Goal: Transaction & Acquisition: Register for event/course

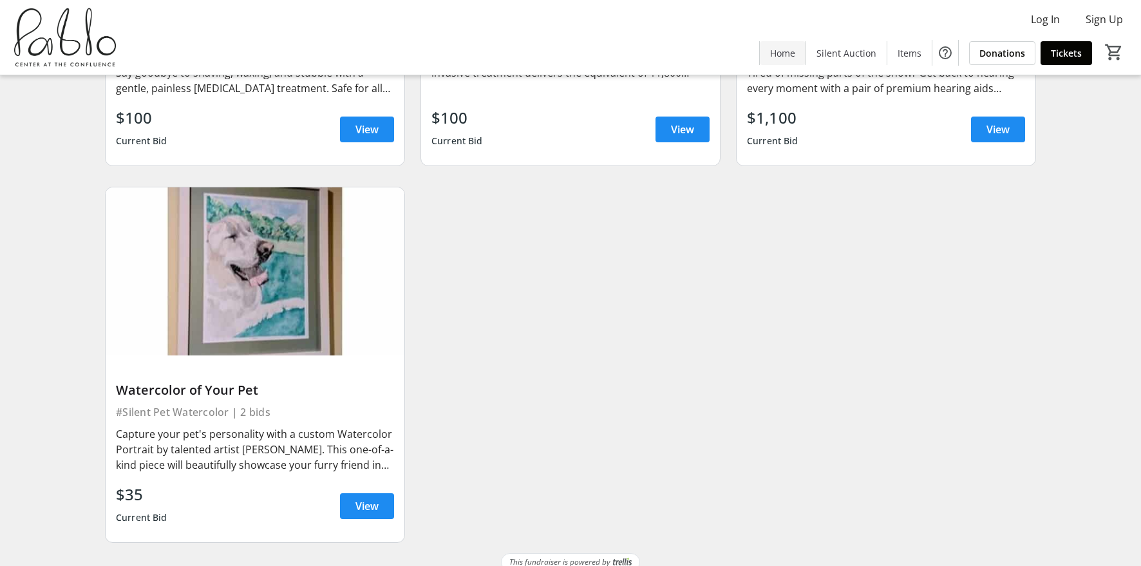
click at [788, 49] on span "Home" at bounding box center [782, 53] width 25 height 14
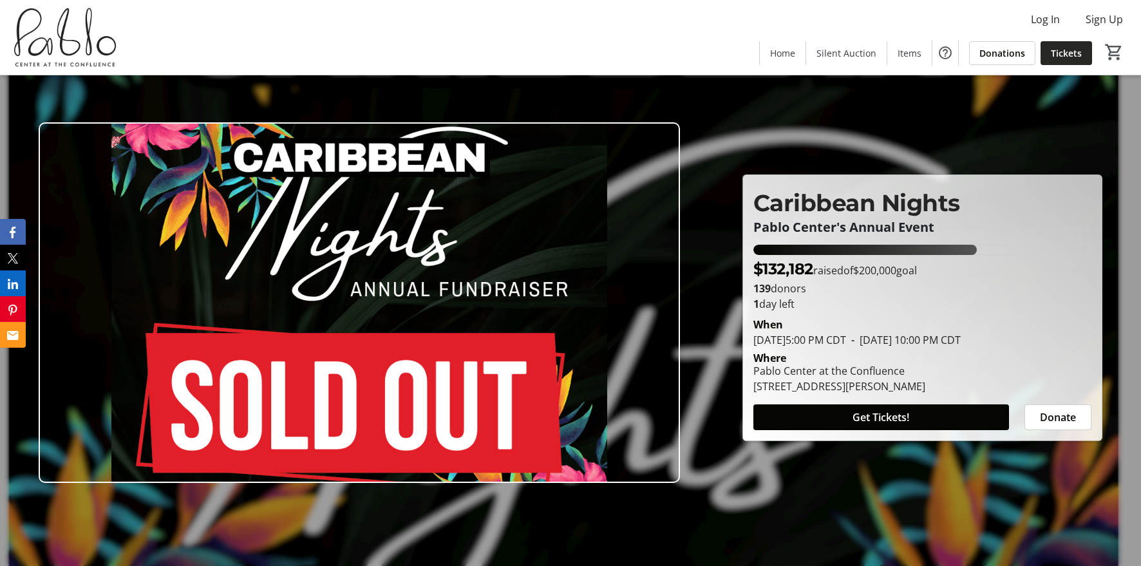
click at [1069, 45] on span at bounding box center [1065, 52] width 51 height 31
click at [879, 422] on span "Get Tickets!" at bounding box center [880, 416] width 57 height 15
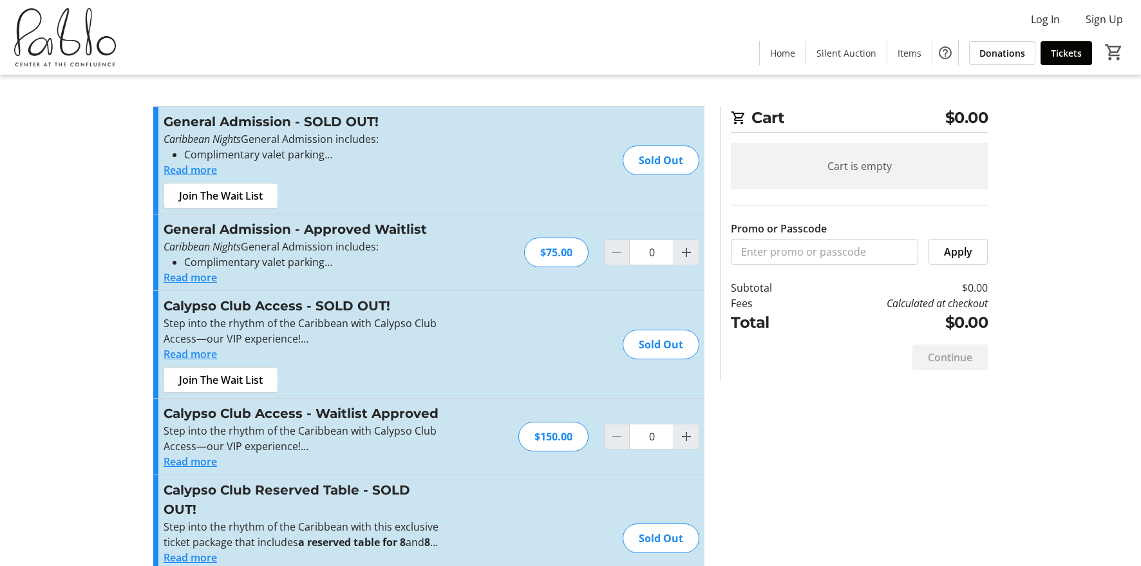
click at [177, 166] on button "Read more" at bounding box center [189, 169] width 53 height 15
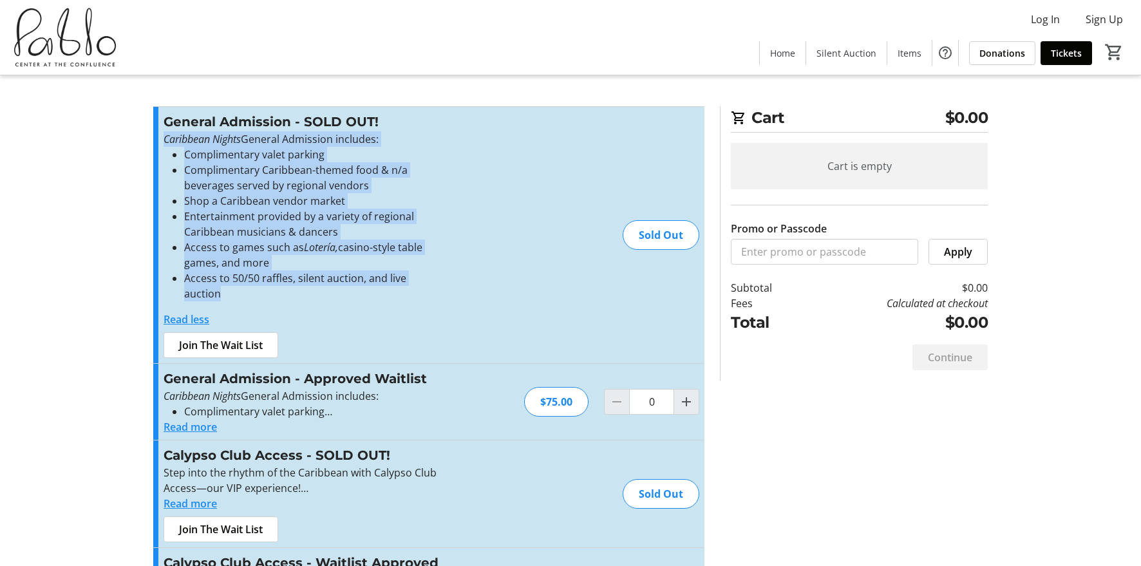
drag, startPoint x: 456, startPoint y: 284, endPoint x: 159, endPoint y: 140, distance: 330.5
click at [159, 140] on div "General Admission - SOLD OUT! Caribbean Nights General Admission includes: Comp…" at bounding box center [428, 235] width 551 height 256
copy div "Caribbean Nights General Admission includes: Complimentary valet parking Compli…"
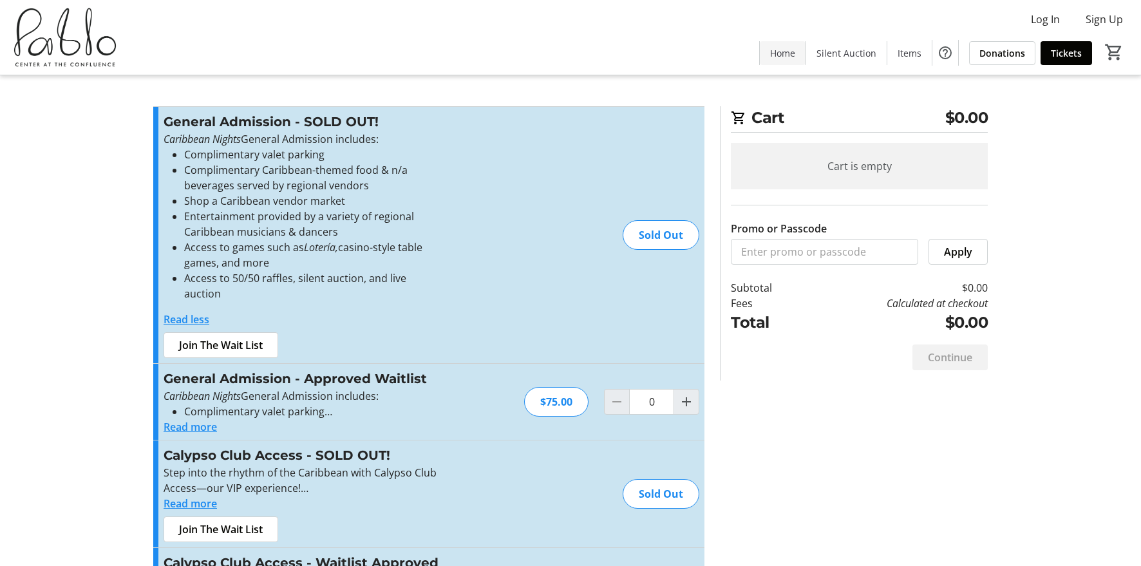
click at [780, 48] on span "Home" at bounding box center [782, 53] width 25 height 14
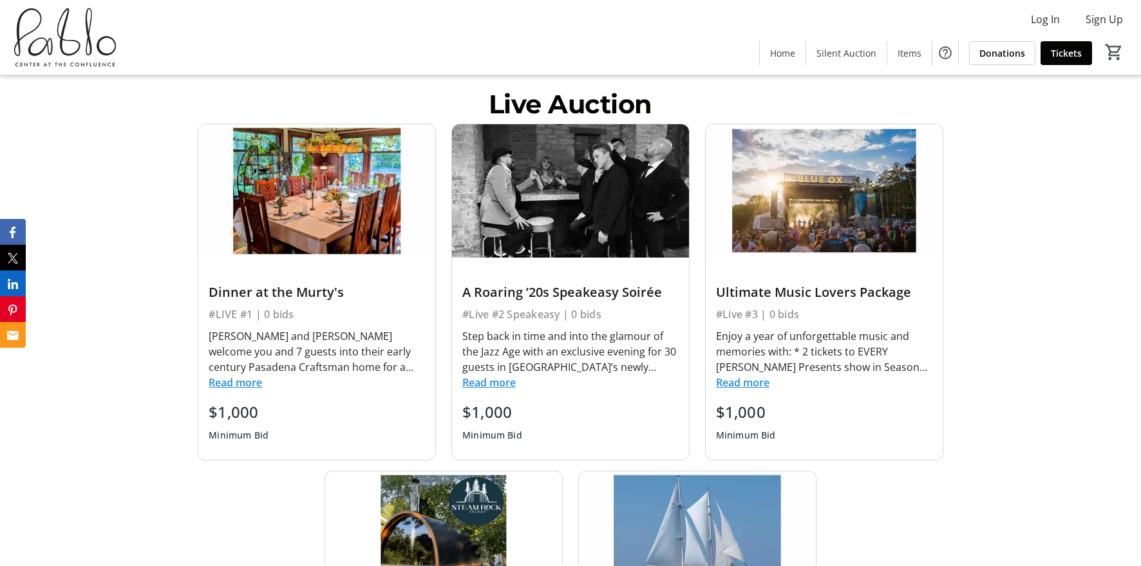
scroll to position [775, 0]
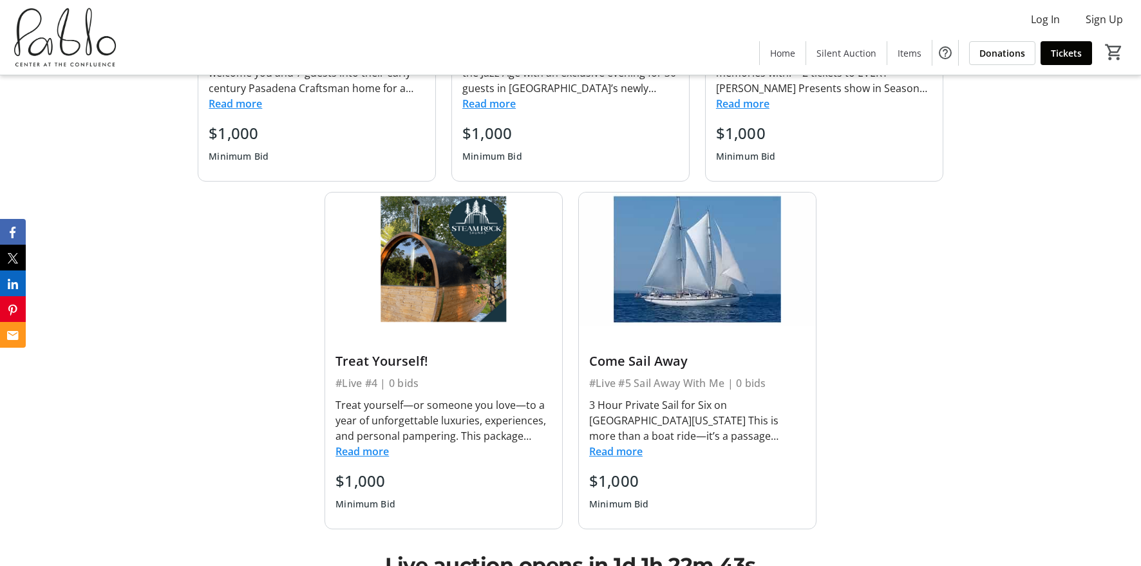
click at [372, 448] on button "Read more" at bounding box center [361, 451] width 53 height 15
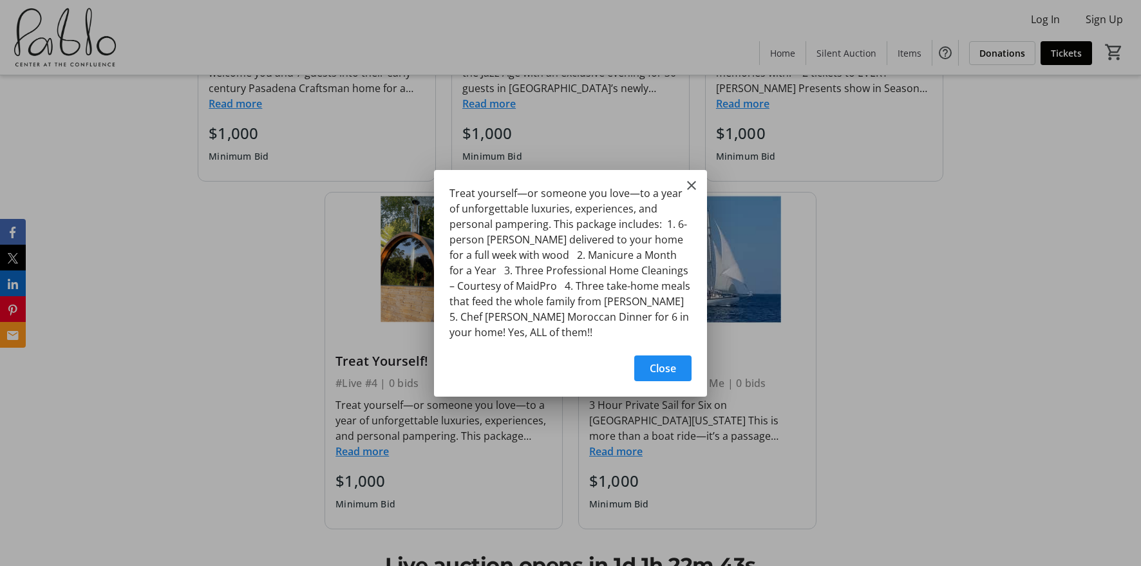
scroll to position [0, 0]
click at [353, 295] on div at bounding box center [570, 283] width 1141 height 566
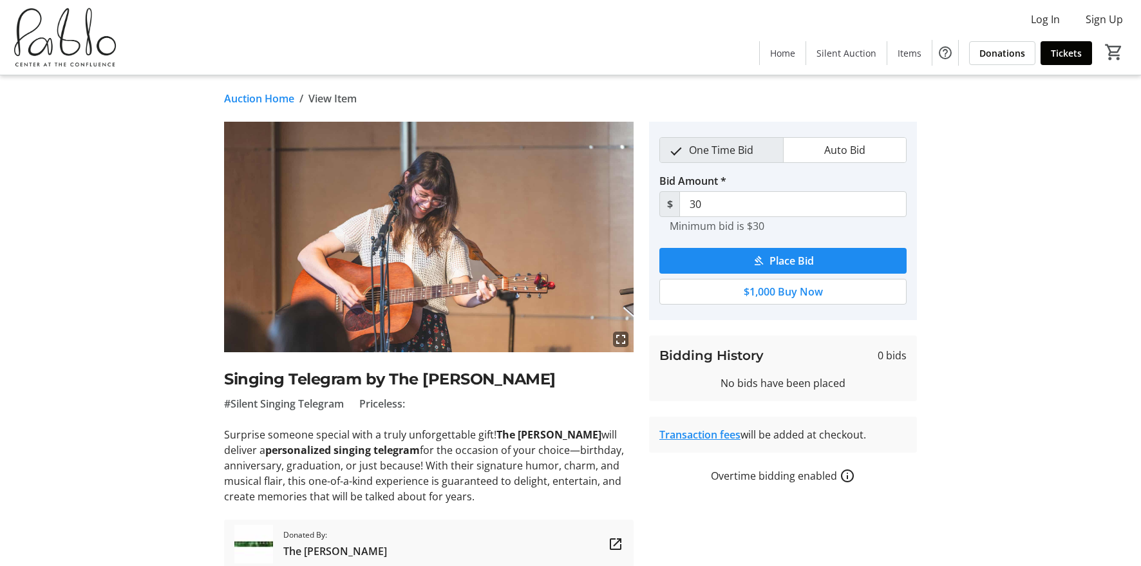
scroll to position [51, 0]
